Goal: Find specific page/section: Find specific page/section

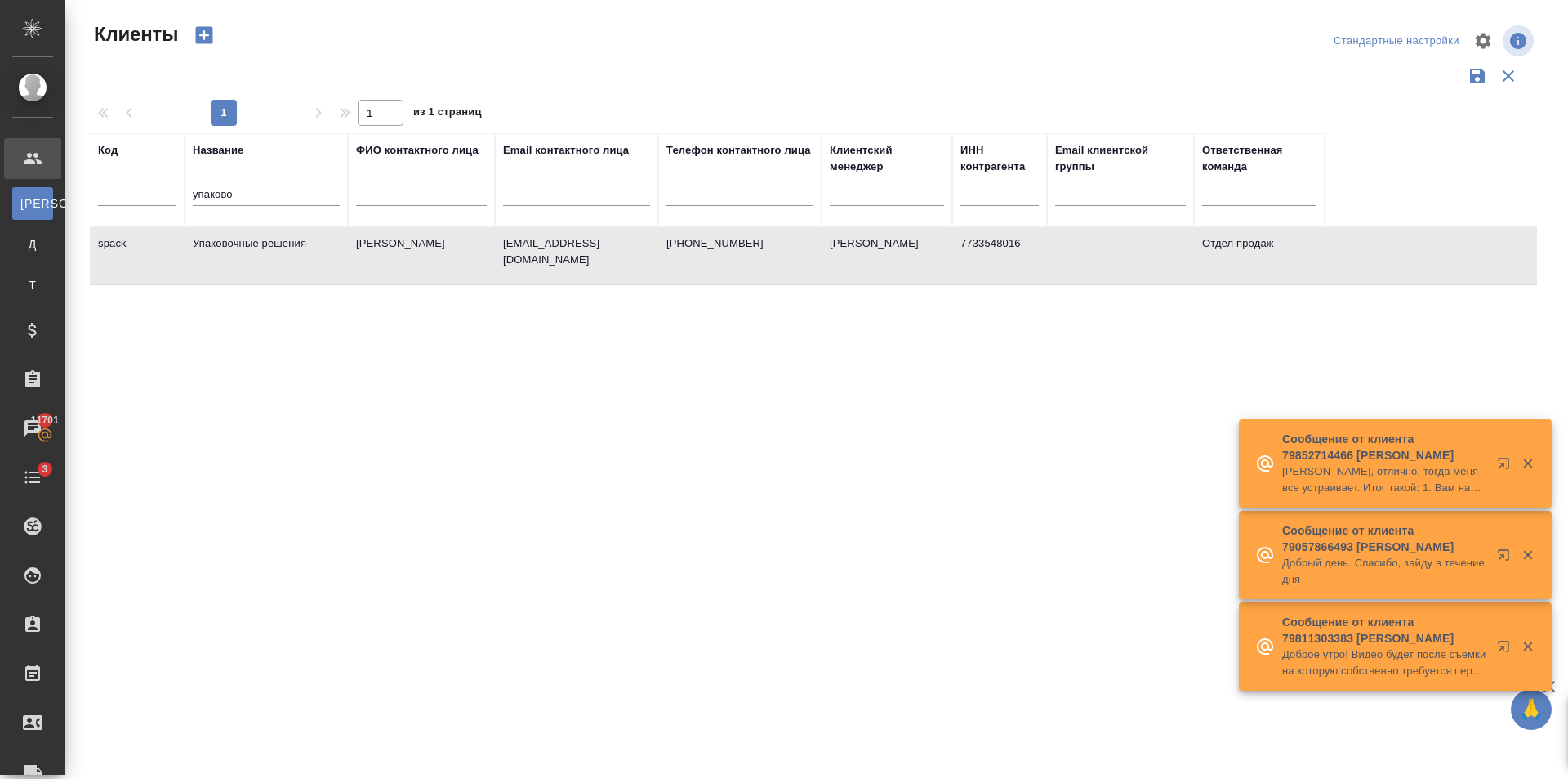
select select "RU"
drag, startPoint x: 208, startPoint y: 198, endPoint x: 252, endPoint y: 209, distance: 45.4
click at [175, 199] on tr "Код Название упаково ФИО контактного лица Email контактного лица Телефон контак…" at bounding box center [707, 180] width 1235 height 93
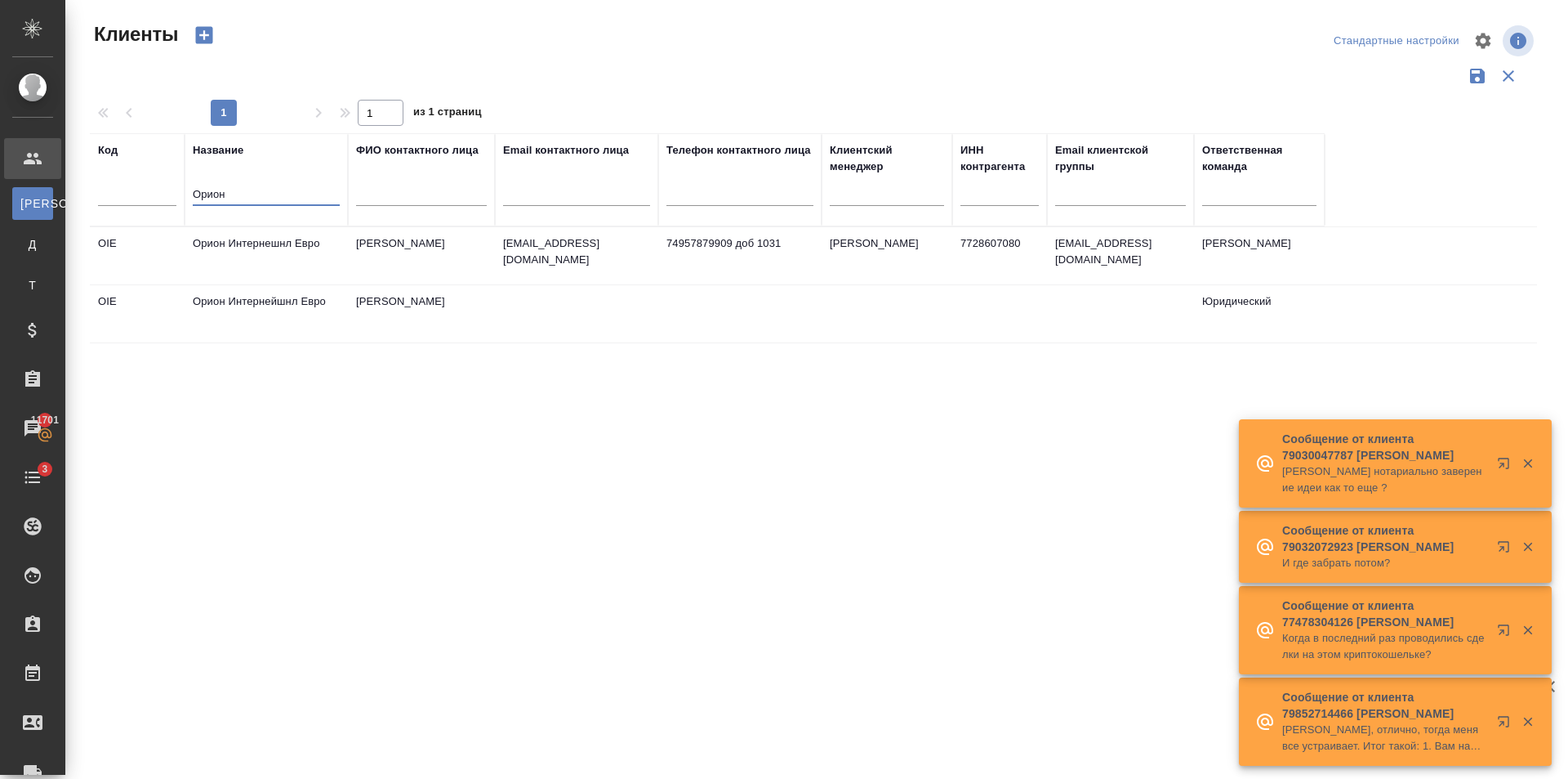
type input "Орион"
click at [404, 254] on td "[PERSON_NAME]" at bounding box center [422, 256] width 147 height 57
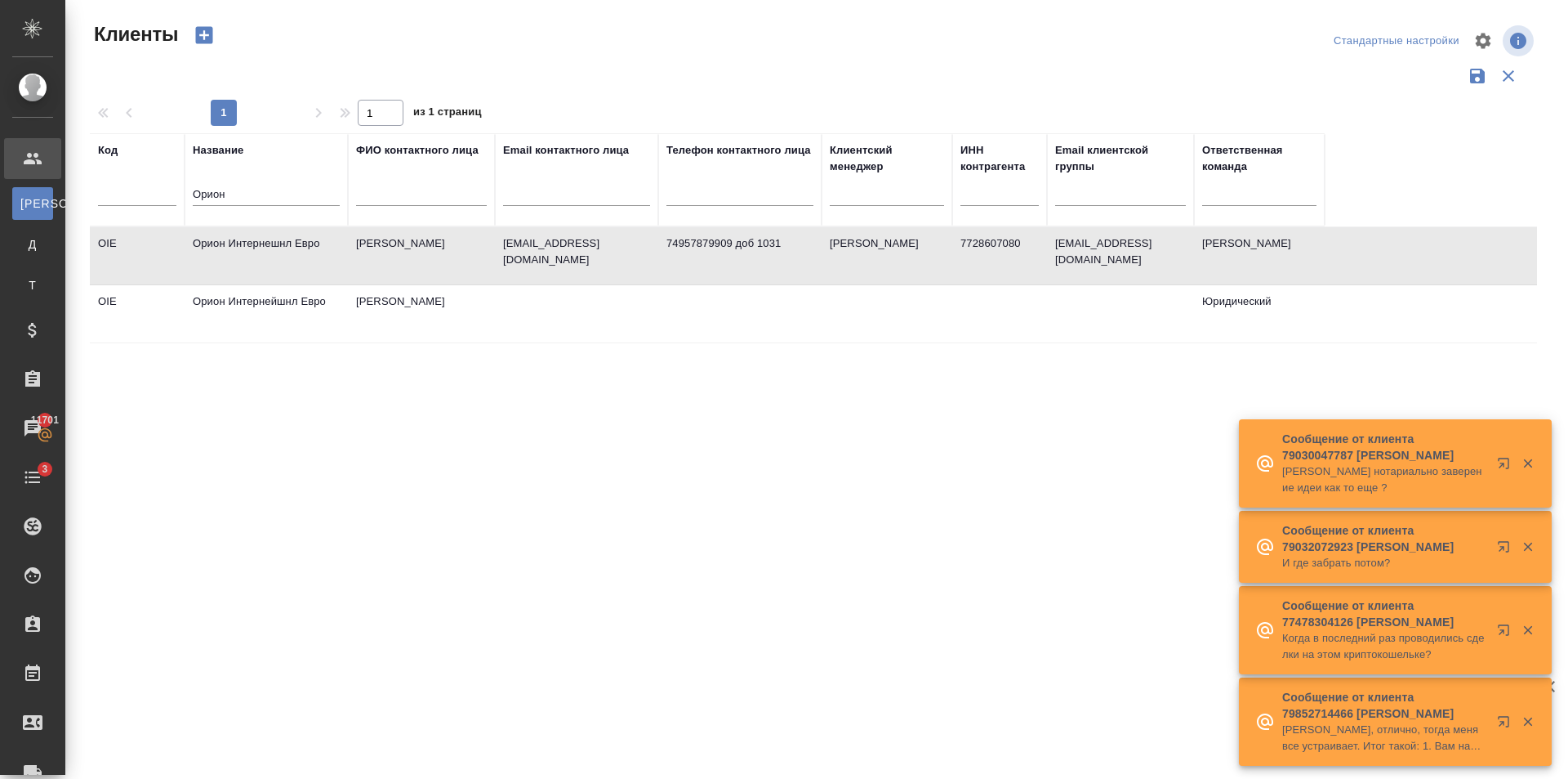
click at [404, 254] on td "[PERSON_NAME]" at bounding box center [422, 256] width 147 height 57
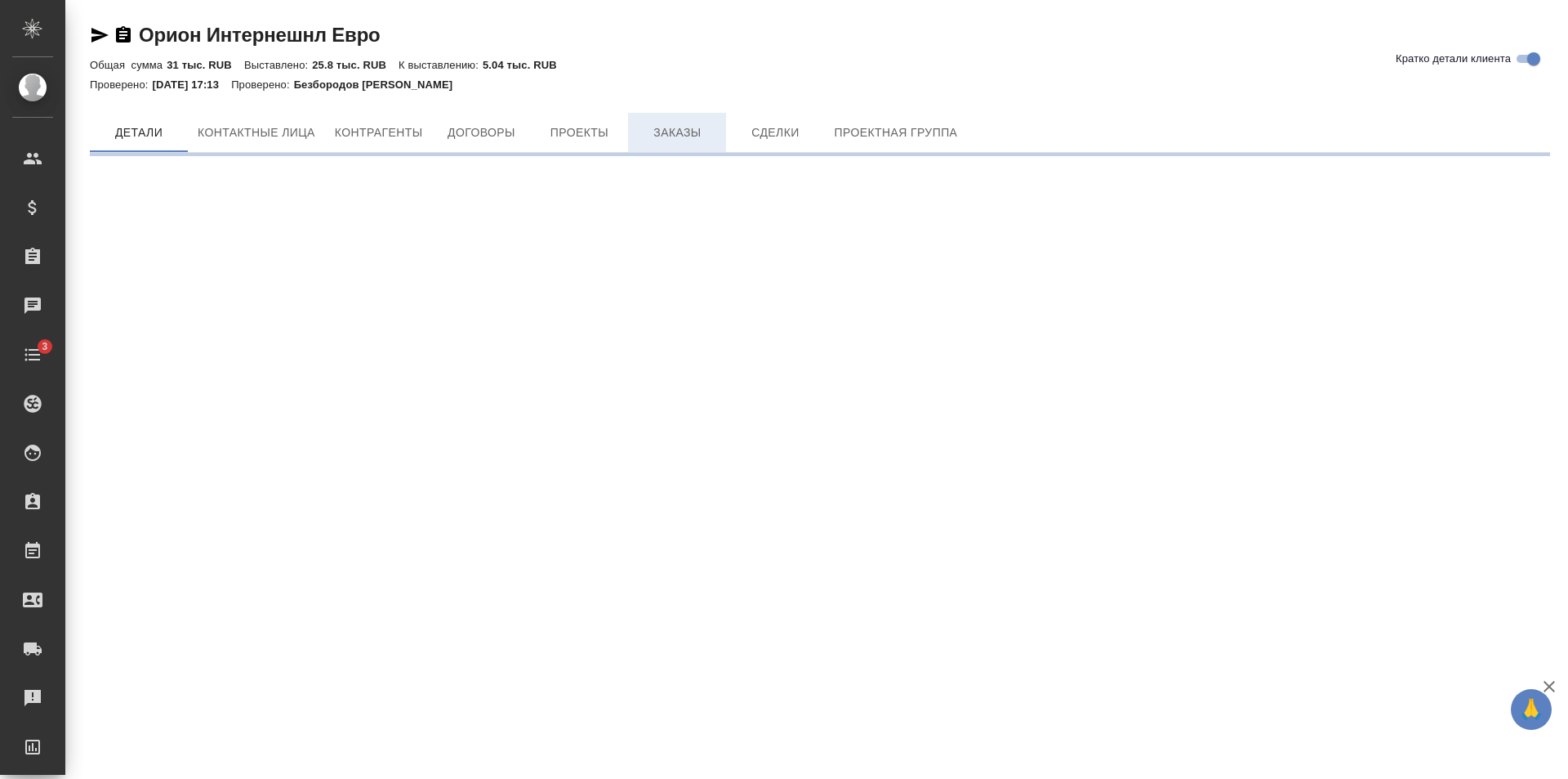
click at [675, 130] on span "Заказы" at bounding box center [677, 132] width 78 height 21
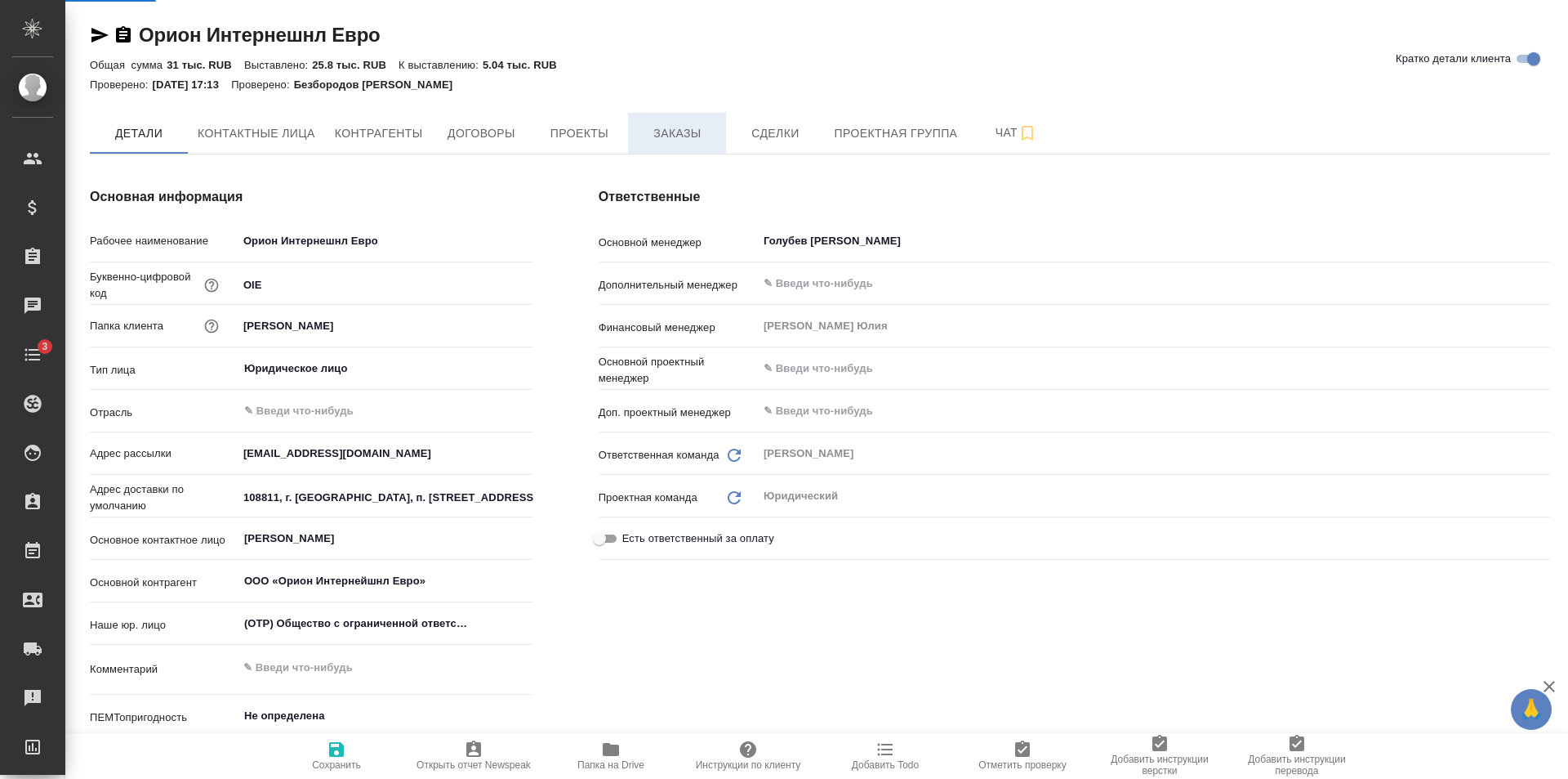
type textarea "x"
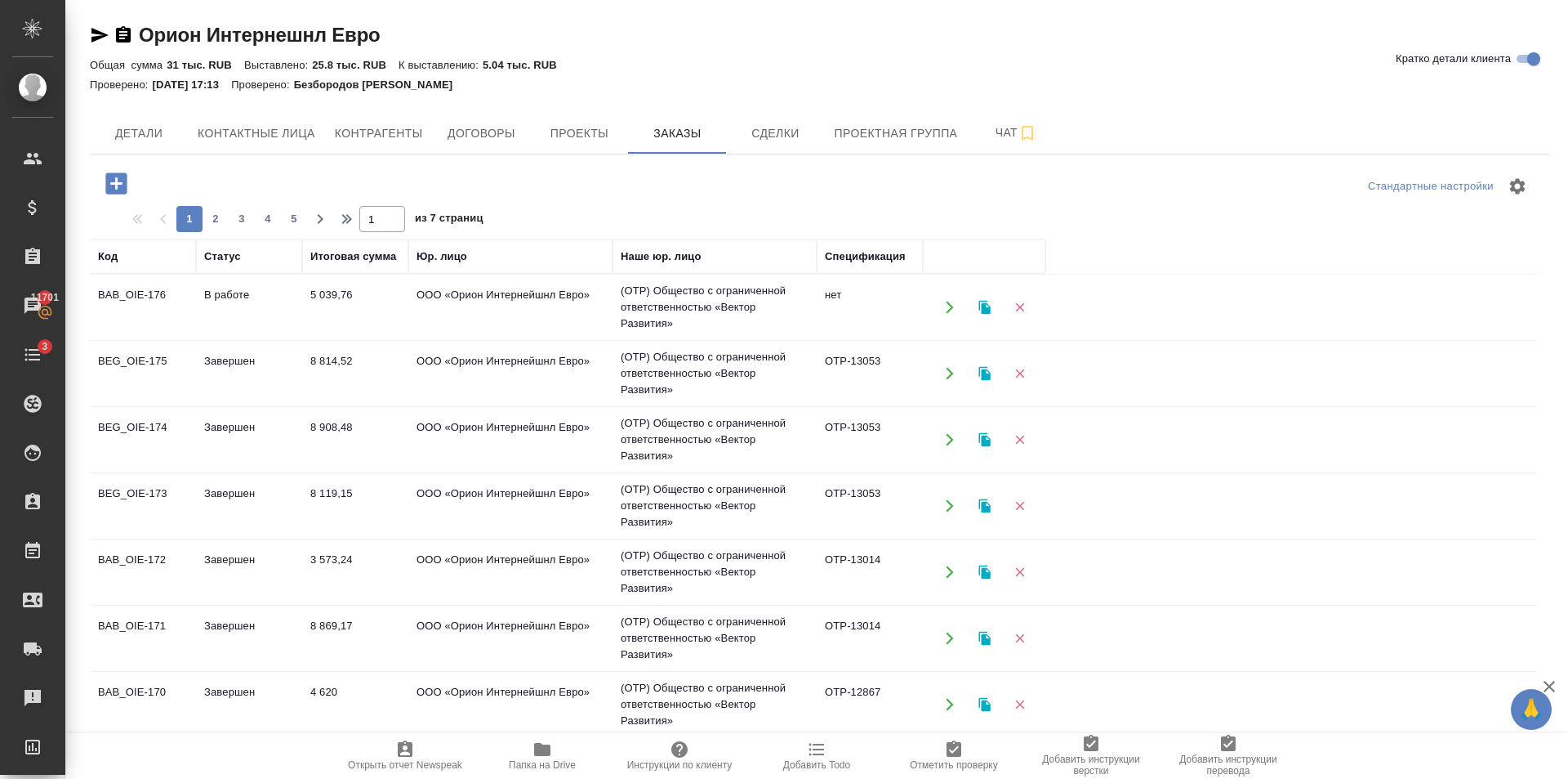
click at [613, 300] on td "(OTP) Общество с ограниченной ответственностью «Вектор Развития»" at bounding box center [715, 307] width 204 height 66
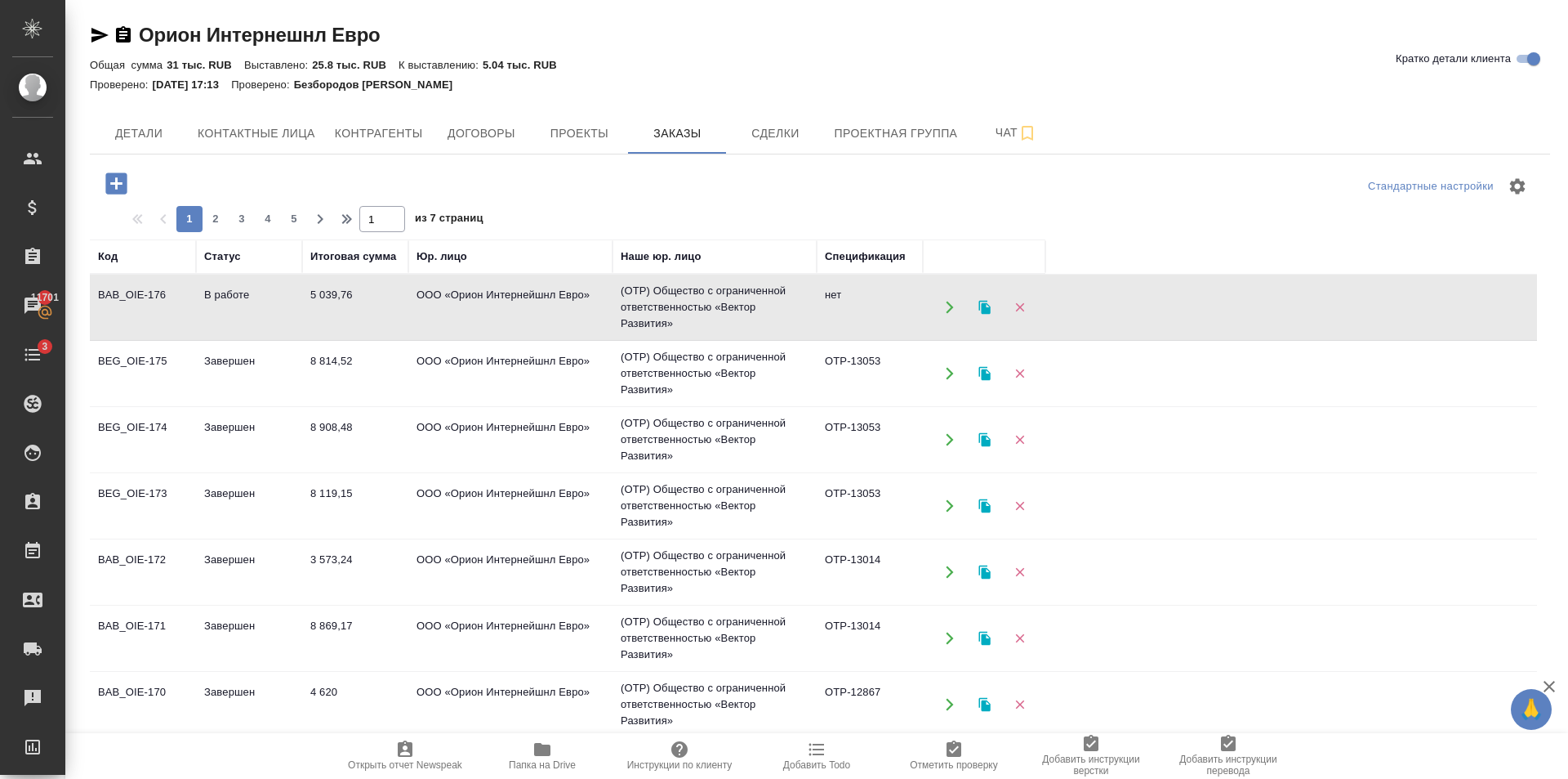
click at [613, 300] on td "(OTP) Общество с ограниченной ответственностью «Вектор Развития»" at bounding box center [715, 307] width 204 height 66
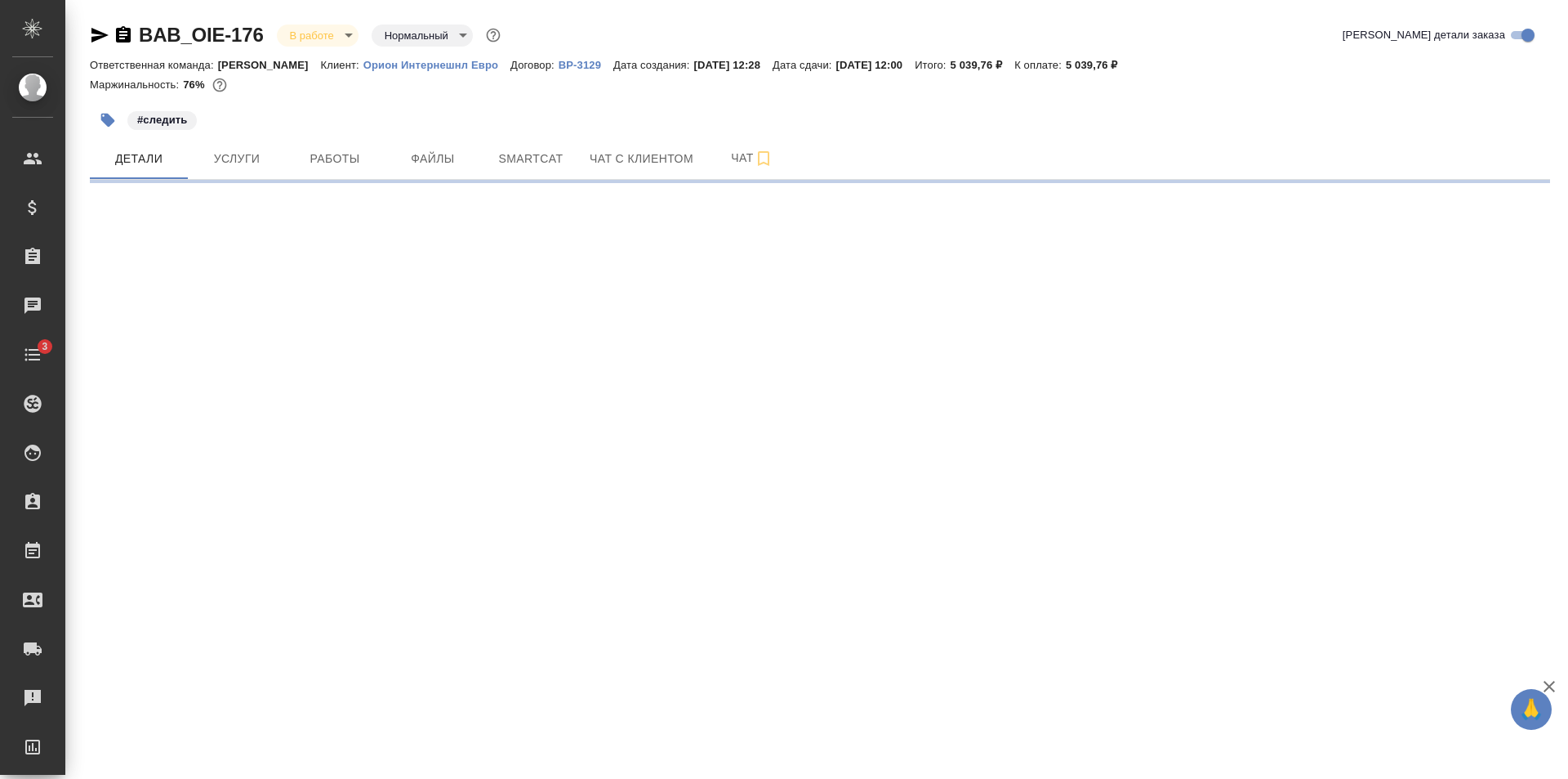
select select "RU"
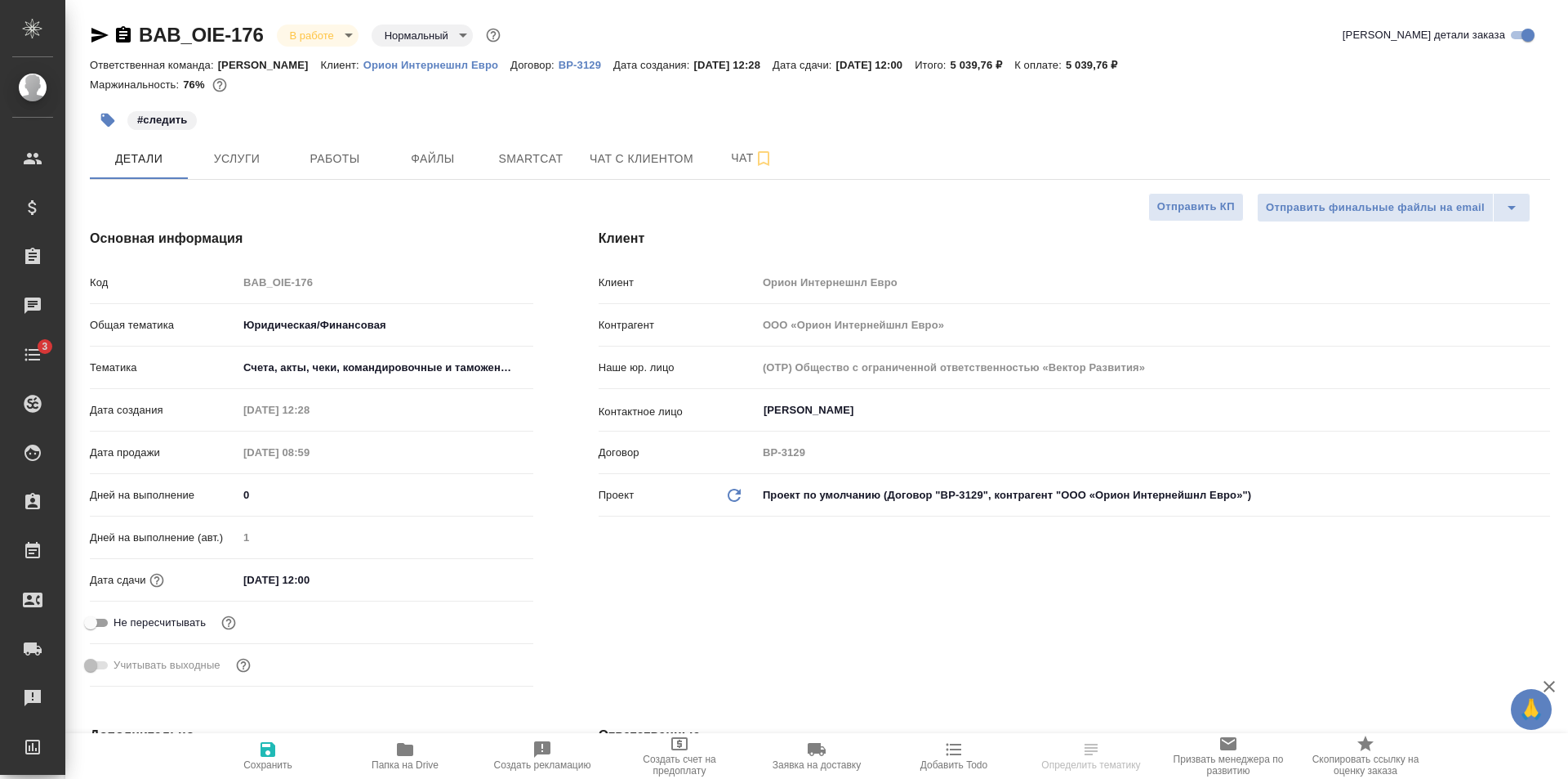
type textarea "x"
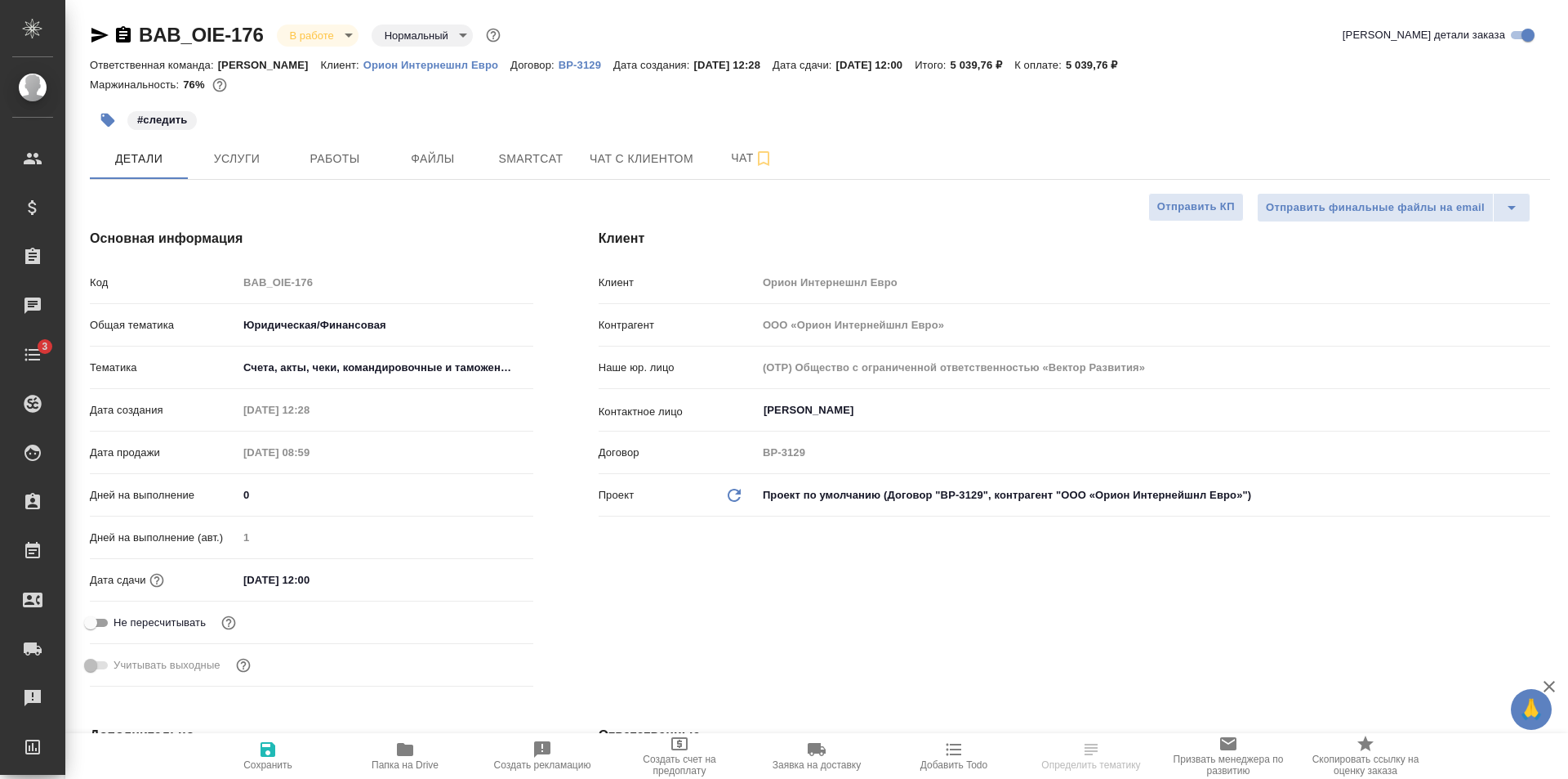
type textarea "x"
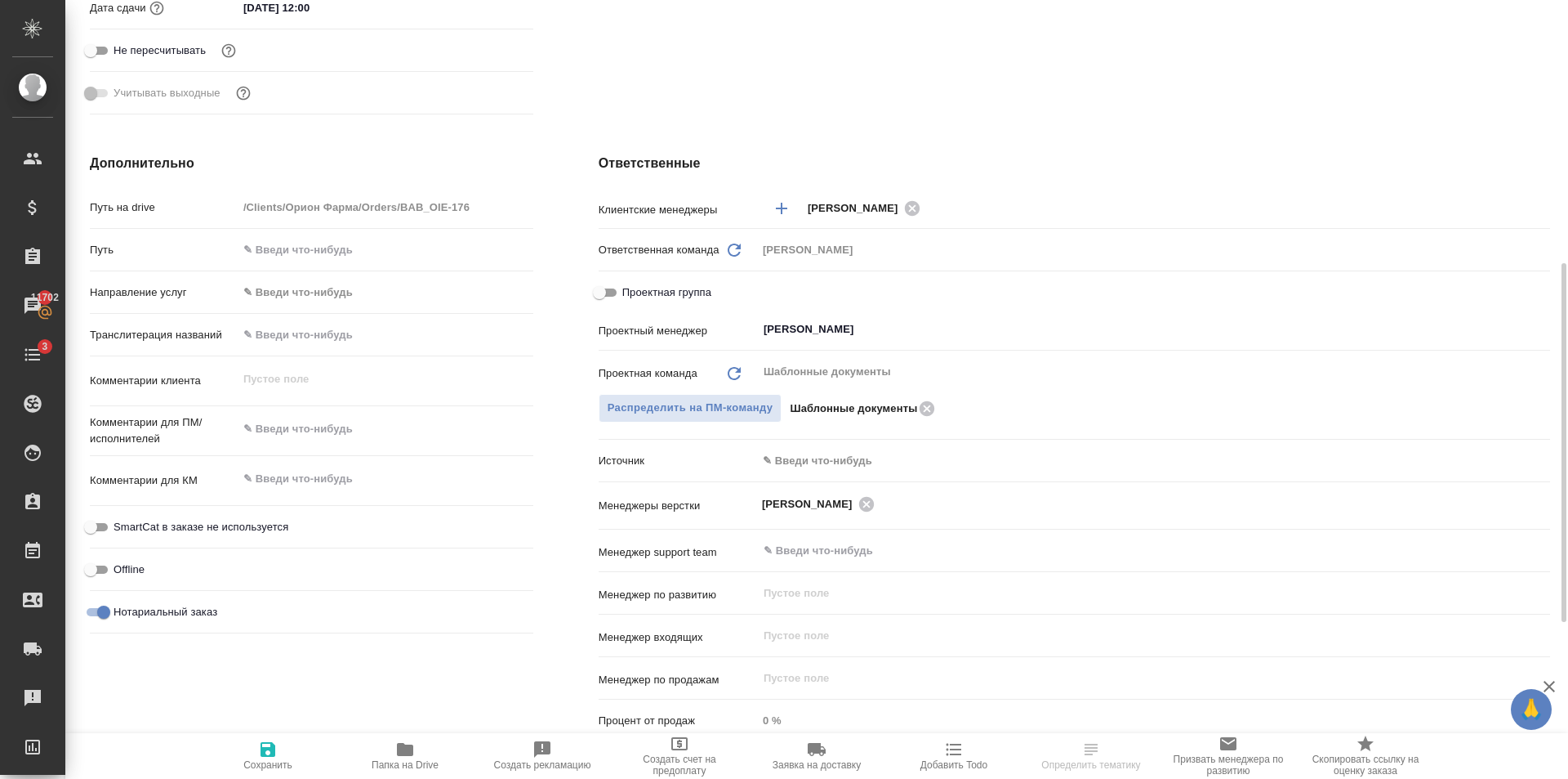
scroll to position [245, 0]
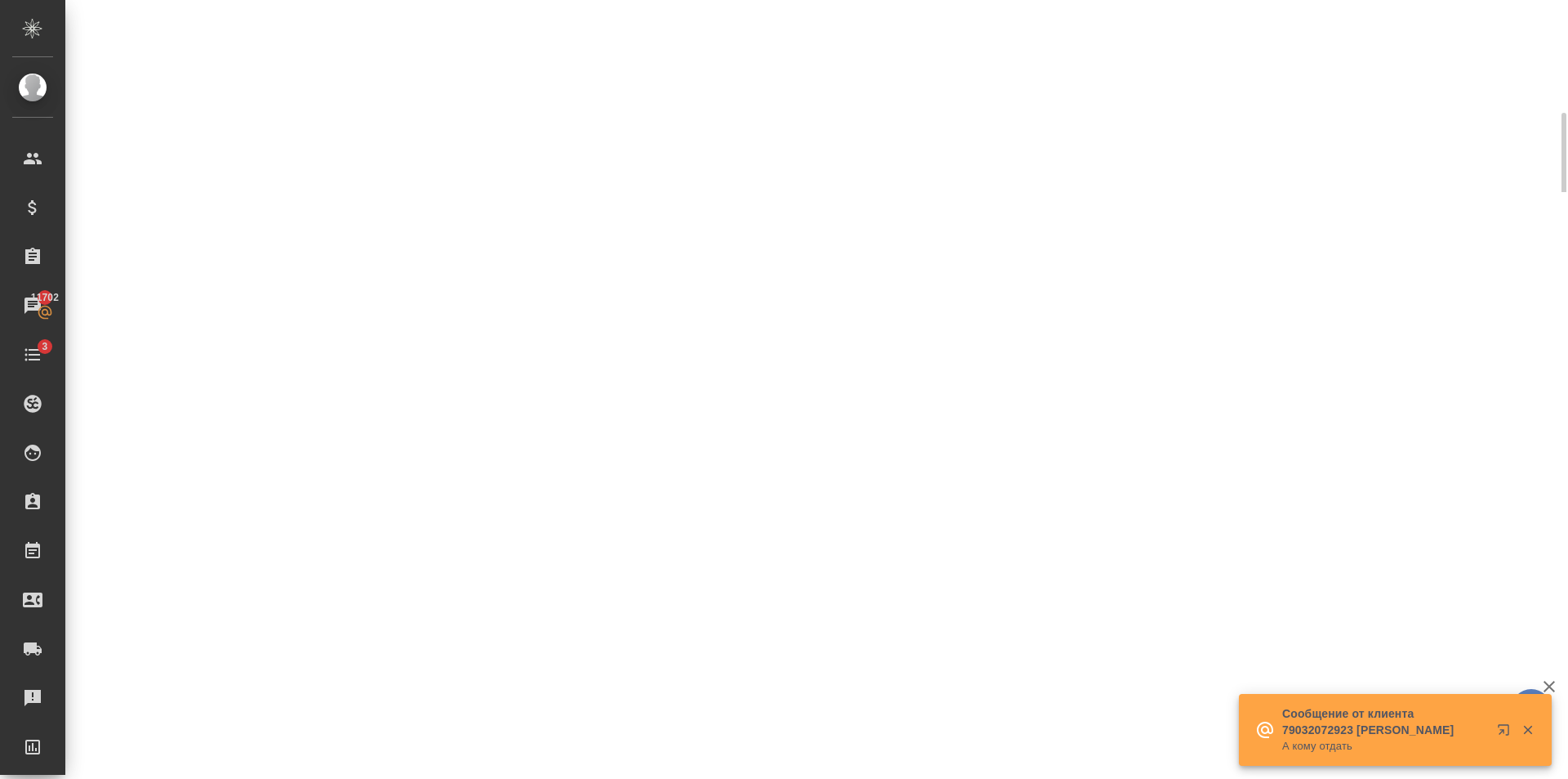
select select "RU"
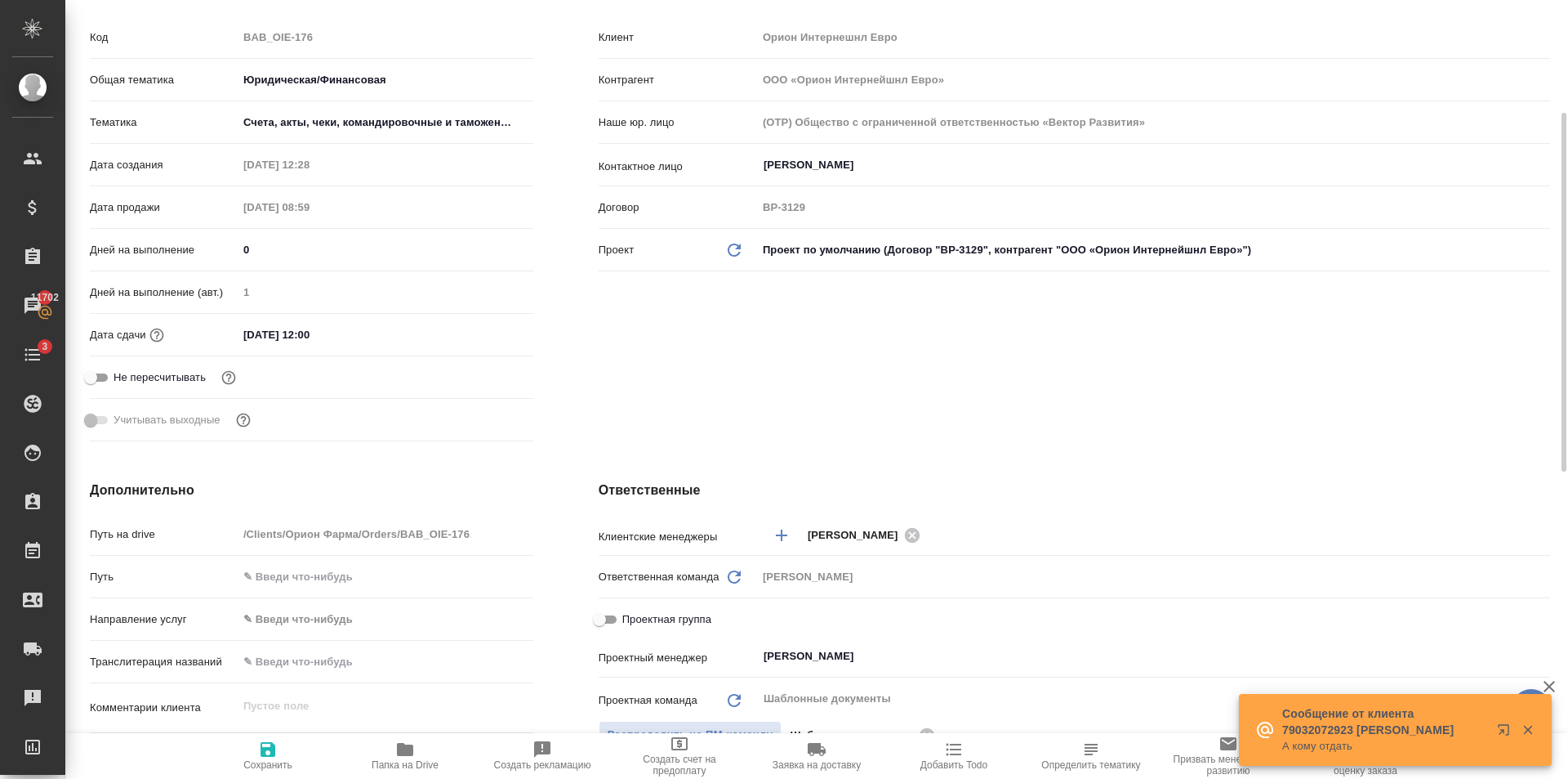
type textarea "x"
